Goal: Task Accomplishment & Management: Manage account settings

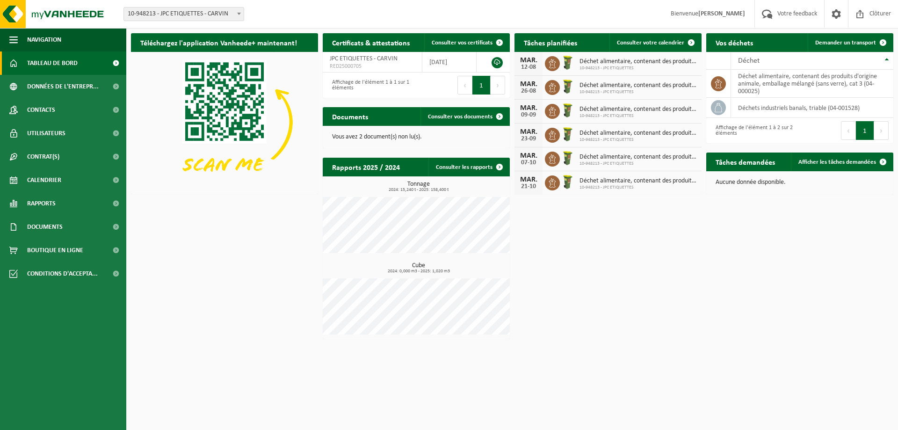
click at [604, 287] on div "Téléchargez l'application Vanheede+ maintenant! Cachez Certificats & attestatio…" at bounding box center [512, 186] width 767 height 315
click at [72, 223] on link "Documents" at bounding box center [63, 226] width 126 height 23
click at [48, 251] on span "Factures" at bounding box center [41, 250] width 24 height 18
